Goal: Information Seeking & Learning: Learn about a topic

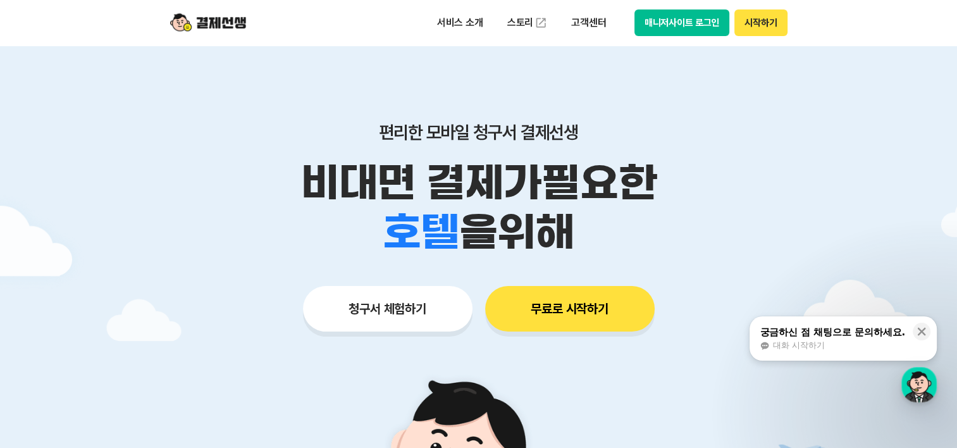
click at [682, 18] on button "매니저사이트 로그인" at bounding box center [683, 22] width 96 height 27
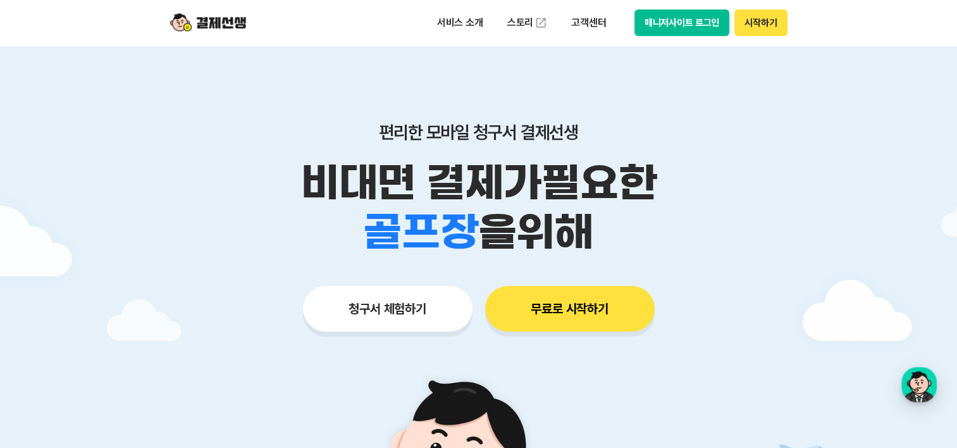
click at [683, 25] on button "매니저사이트 로그인" at bounding box center [683, 22] width 96 height 27
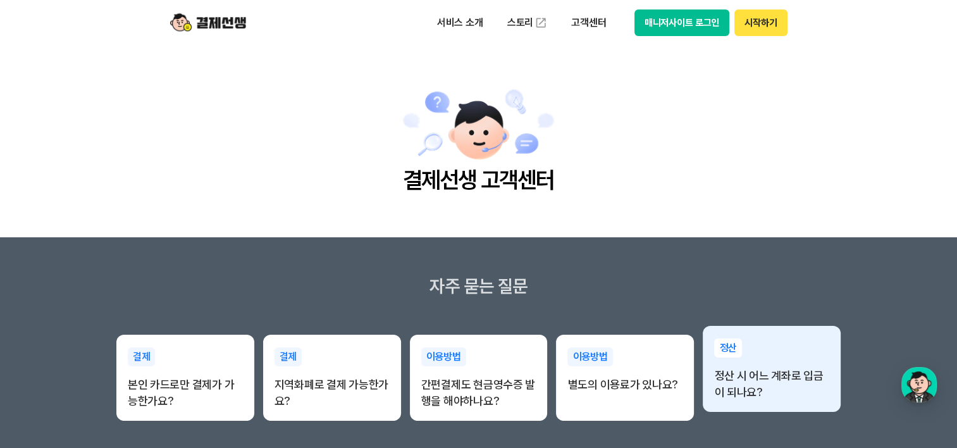
click at [781, 387] on p "정산 시 어느 계좌로 입금이 되나요?" at bounding box center [771, 384] width 115 height 33
click at [722, 352] on p "정산" at bounding box center [728, 347] width 28 height 19
click at [788, 383] on p "정산 시 어느 계좌로 입금이 되나요?" at bounding box center [771, 384] width 115 height 33
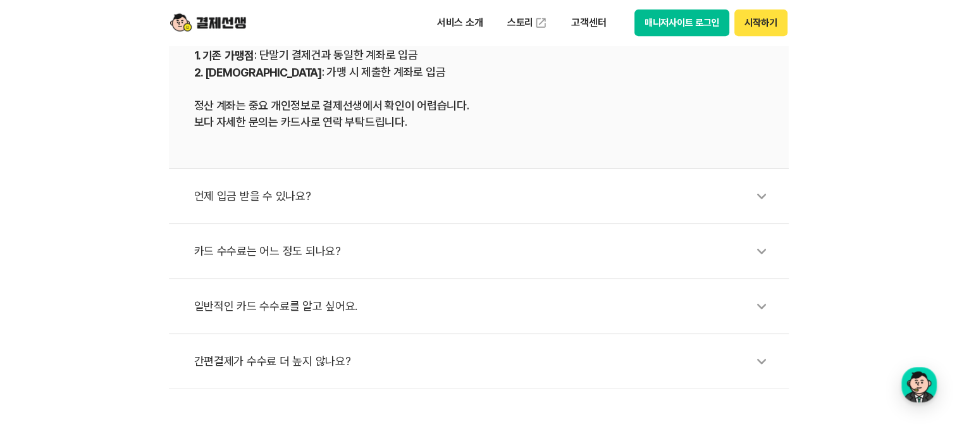
scroll to position [578, 0]
click at [285, 198] on div "언제 입금 받을 수 있나요?" at bounding box center [485, 195] width 582 height 29
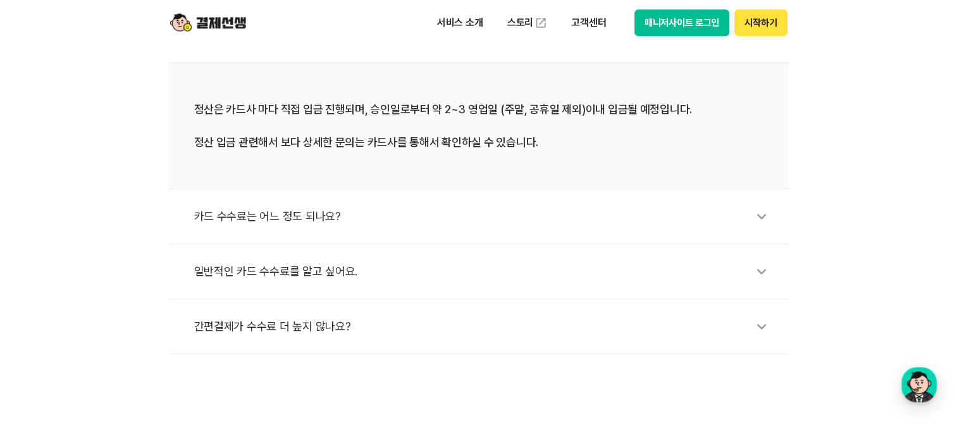
click at [325, 211] on div "카드 수수료는 어느 정도 되나요?" at bounding box center [485, 216] width 582 height 29
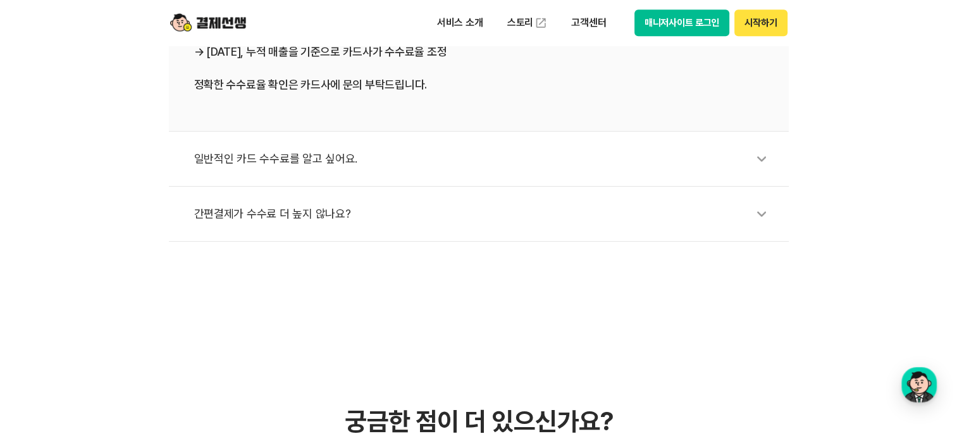
scroll to position [778, 0]
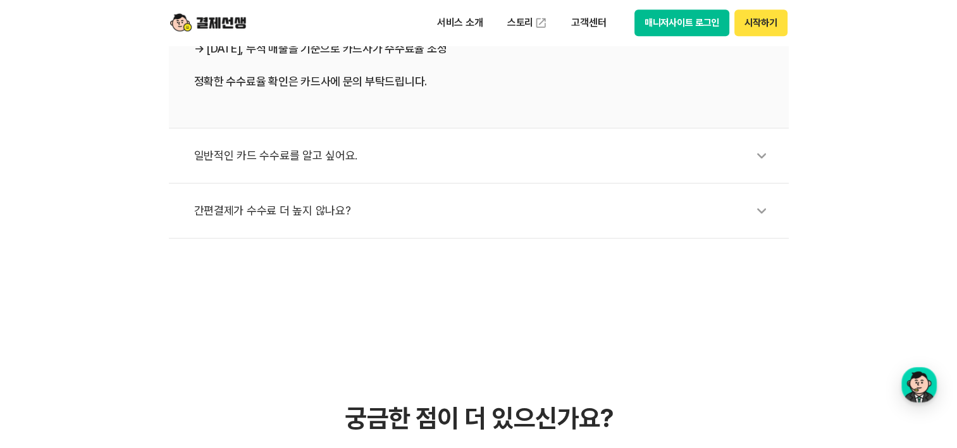
click at [313, 207] on div "간편결제가 수수료 더 높지 않나요?" at bounding box center [485, 210] width 582 height 29
